Goal: Information Seeking & Learning: Learn about a topic

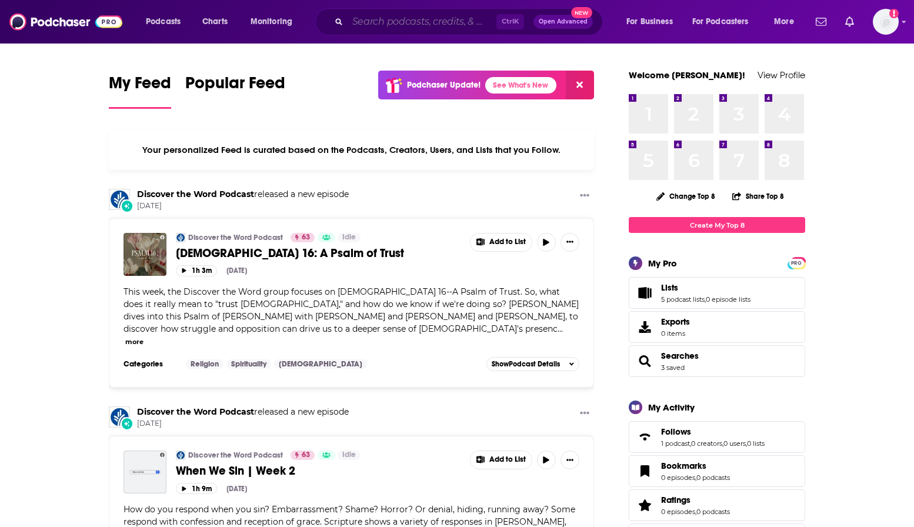
click at [392, 23] on input "Search podcasts, credits, & more..." at bounding box center [422, 21] width 149 height 19
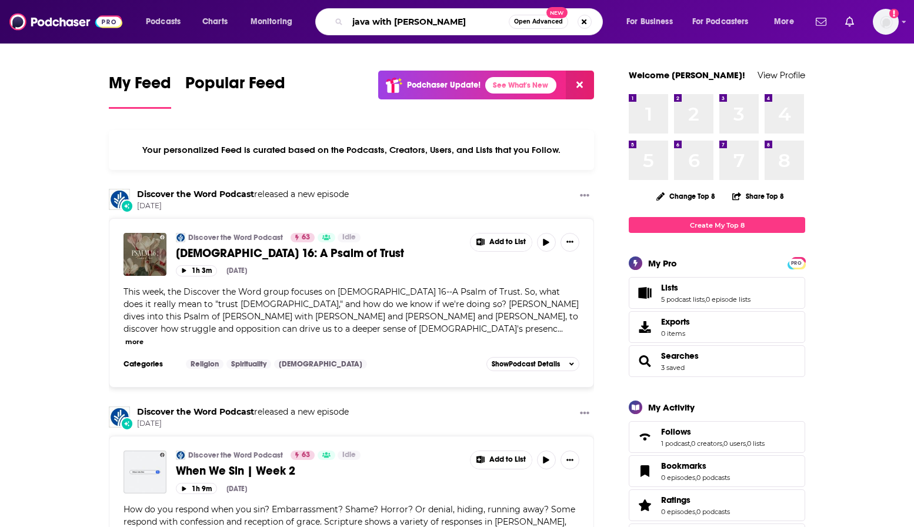
type input "java with [PERSON_NAME]"
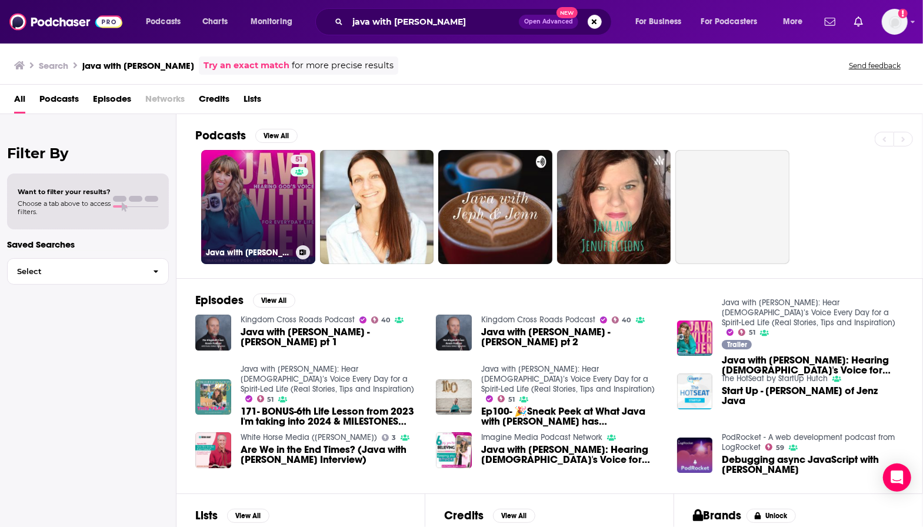
click at [248, 180] on link "51 Java with [PERSON_NAME]: Hear [DEMOGRAPHIC_DATA]’s Voice Every Day for a Spi…" at bounding box center [258, 207] width 114 height 114
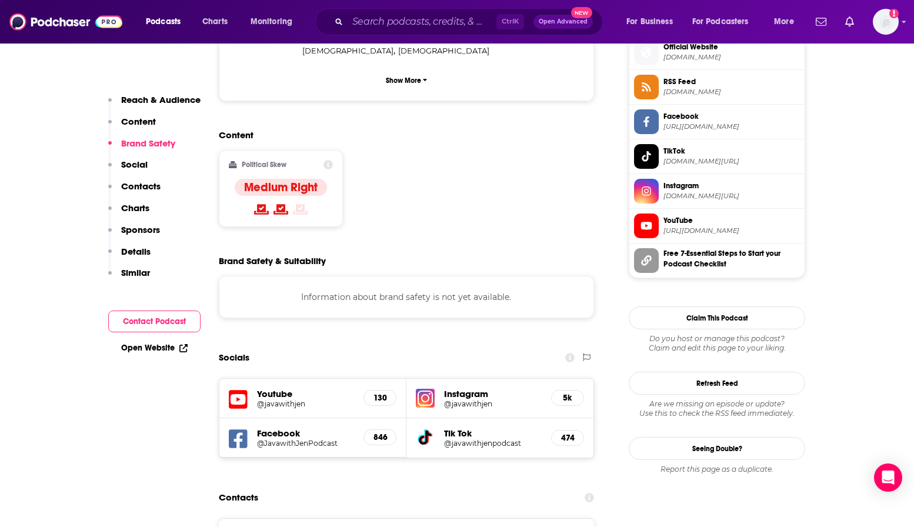
scroll to position [883, 0]
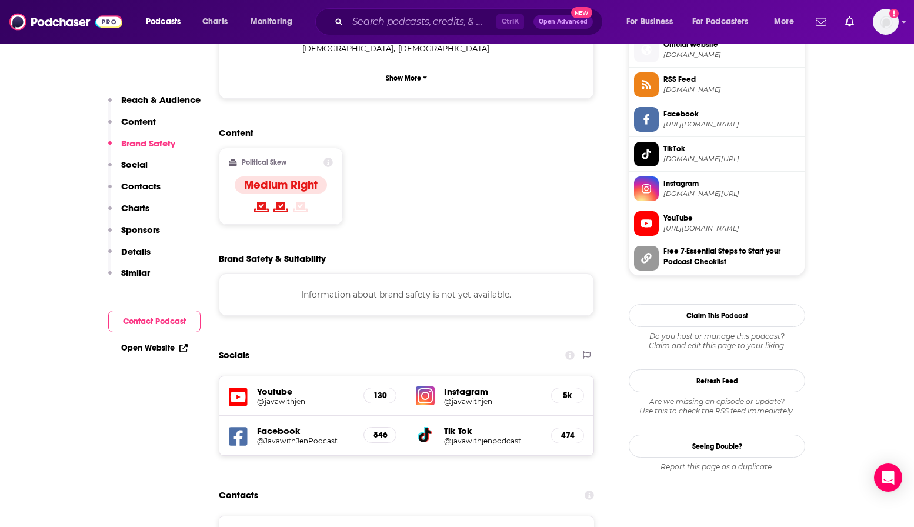
click at [290, 397] on h5 "@javawithjen" at bounding box center [305, 401] width 97 height 9
